Goal: Task Accomplishment & Management: Use online tool/utility

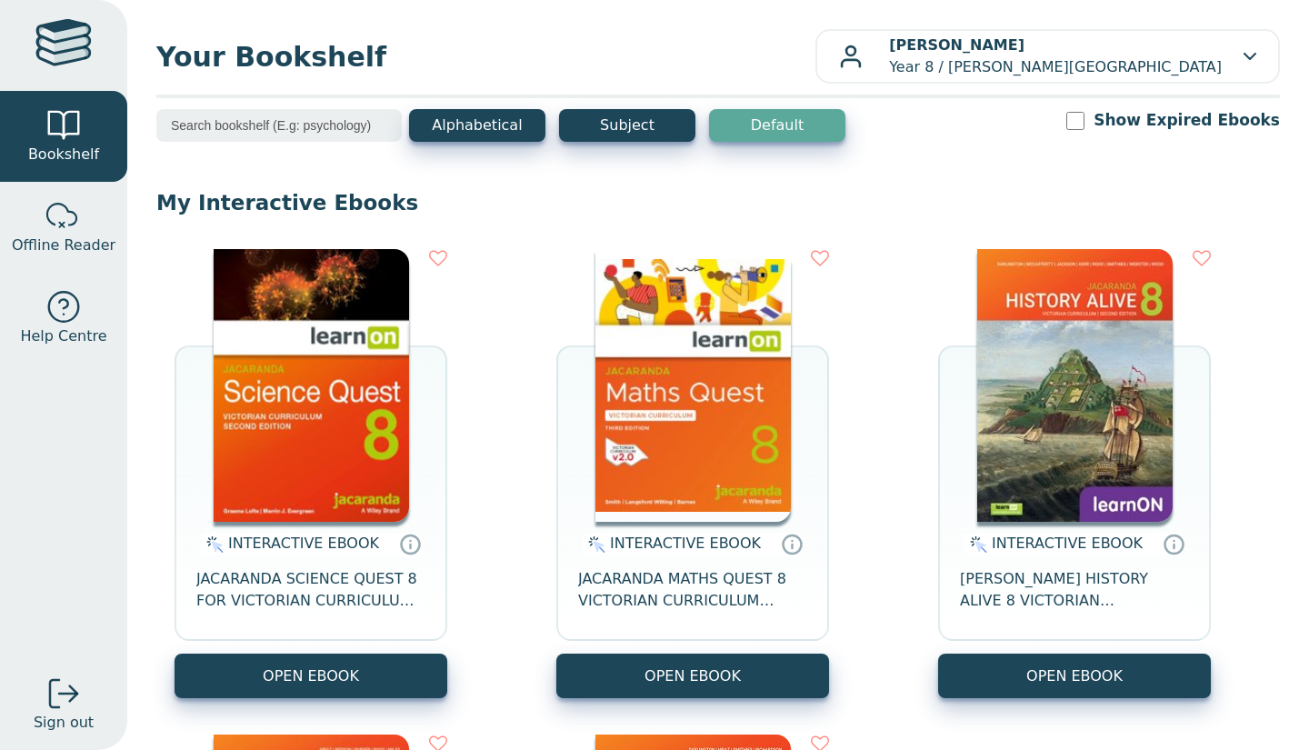
click at [317, 385] on img at bounding box center [311, 385] width 195 height 273
click at [306, 451] on img at bounding box center [311, 385] width 195 height 273
click at [255, 494] on img at bounding box center [311, 385] width 195 height 273
click at [289, 353] on img at bounding box center [311, 385] width 195 height 273
click at [368, 509] on img at bounding box center [311, 385] width 195 height 273
